Goal: Find specific page/section: Find specific page/section

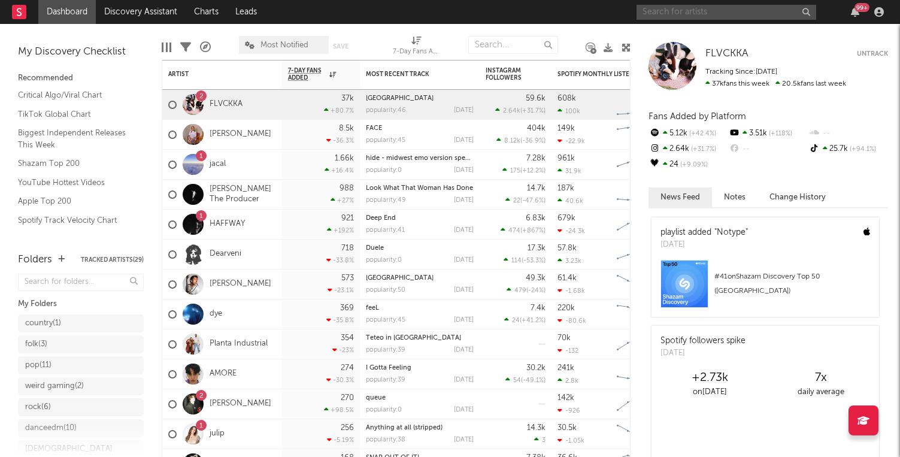
click at [723, 17] on input "text" at bounding box center [727, 12] width 180 height 15
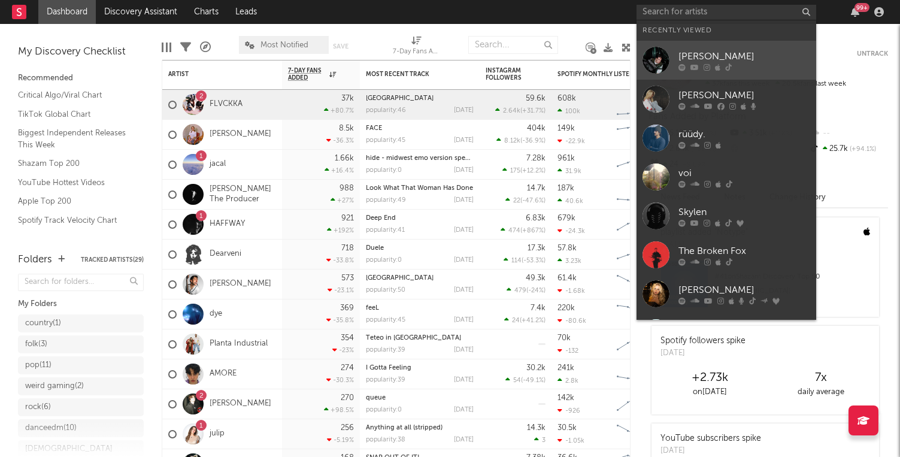
click at [718, 55] on div "[PERSON_NAME]" at bounding box center [745, 56] width 132 height 14
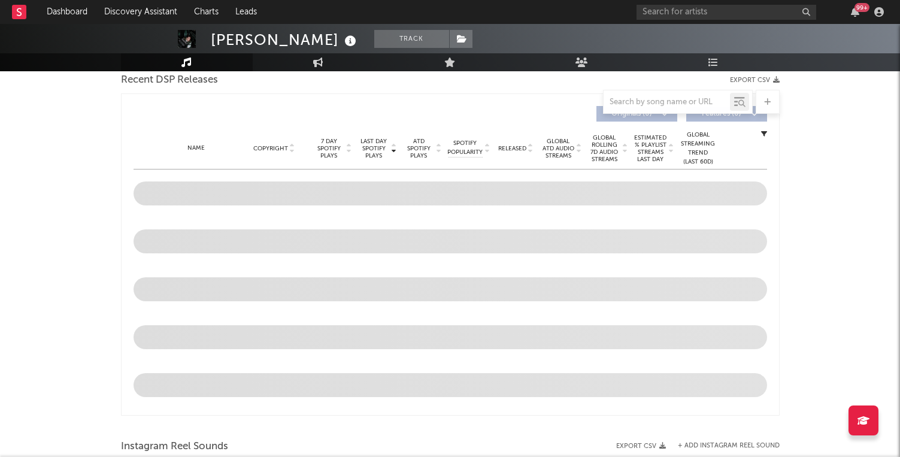
select select "6m"
